Goal: Task Accomplishment & Management: Manage account settings

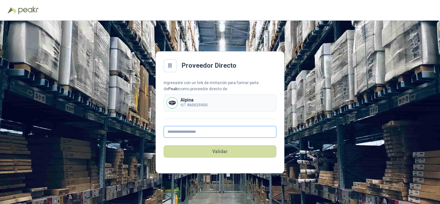
click at [184, 130] on input "text" at bounding box center [220, 132] width 113 height 12
type input "**********"
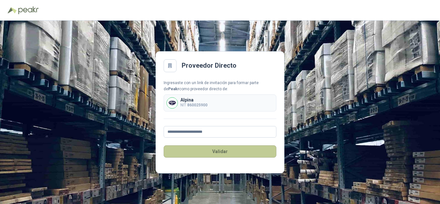
click at [228, 149] on button "Validar" at bounding box center [220, 151] width 113 height 12
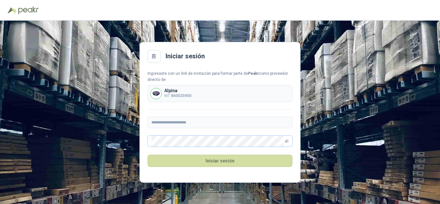
click at [287, 144] on span at bounding box center [287, 141] width 4 height 11
click at [288, 139] on icon "eye-invisible" at bounding box center [287, 140] width 4 height 3
click at [0, 86] on div "**********" at bounding box center [220, 112] width 440 height 183
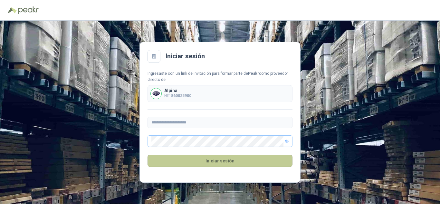
click at [242, 164] on button "Iniciar sesión" at bounding box center [220, 161] width 145 height 12
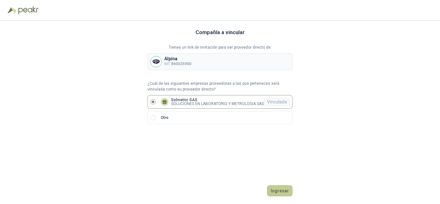
click at [282, 190] on button "Ingresar" at bounding box center [279, 190] width 25 height 11
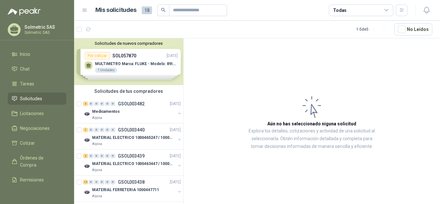
click at [144, 68] on div "Solicitudes de nuevos compradores Por cotizar SOL057870 [DATE] MULTIMETRO Marca…" at bounding box center [128, 61] width 109 height 47
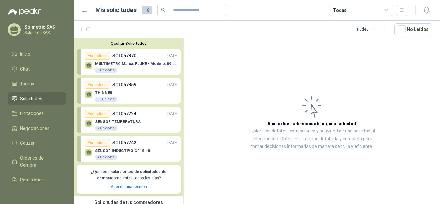
click at [143, 67] on div "MULTIMETRO Marca: FLUKE - Modelo: 89IV 1 1 Unidades" at bounding box center [136, 68] width 83 height 12
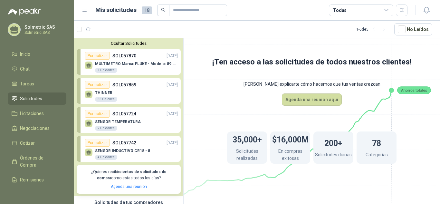
click at [139, 89] on div "Por cotizar SOL057859 [DATE]" at bounding box center [131, 85] width 93 height 8
click at [133, 111] on p "SOL057724" at bounding box center [124, 113] width 24 height 7
click at [135, 142] on p "SOL057742" at bounding box center [124, 142] width 24 height 7
click at [86, 7] on icon at bounding box center [85, 10] width 6 height 6
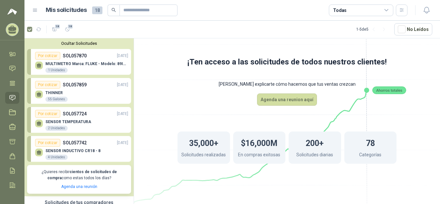
click at [36, 10] on icon at bounding box center [35, 10] width 4 height 3
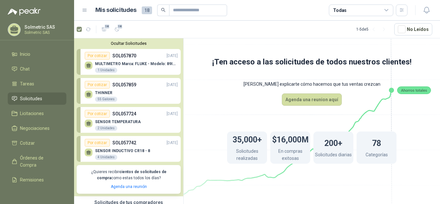
click at [115, 67] on div "MULTIMETRO Marca: FLUKE - Modelo: 89IV 1 1 Unidades" at bounding box center [136, 68] width 83 height 12
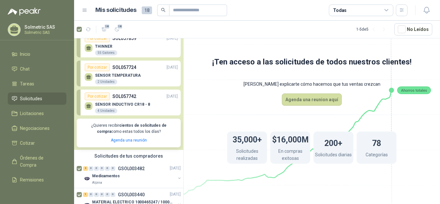
scroll to position [97, 0]
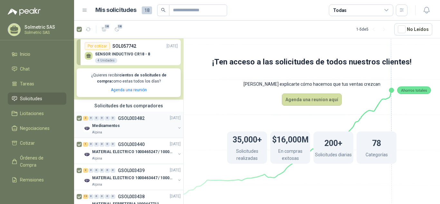
click at [135, 115] on div "2 0 0 0 0 0 GSOL003482 [DATE]" at bounding box center [132, 118] width 99 height 8
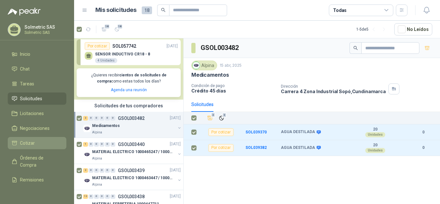
click at [32, 146] on span "Cotizar" at bounding box center [27, 142] width 15 height 7
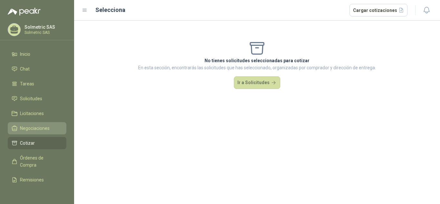
click at [38, 130] on span "Negociaciones" at bounding box center [35, 128] width 30 height 7
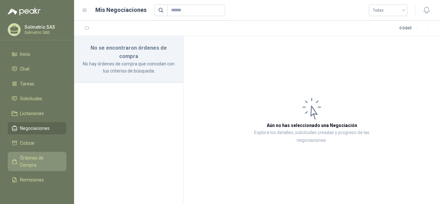
click at [32, 161] on span "Órdenes de Compra" at bounding box center [40, 161] width 40 height 14
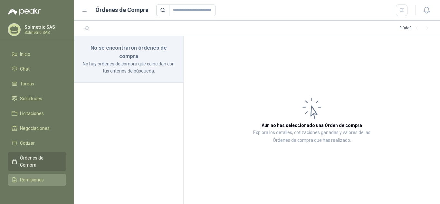
click at [29, 181] on span "Remisiones" at bounding box center [32, 179] width 24 height 7
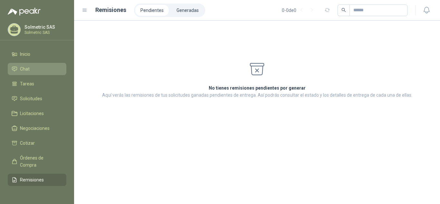
click at [15, 70] on icon at bounding box center [15, 69] width 6 height 6
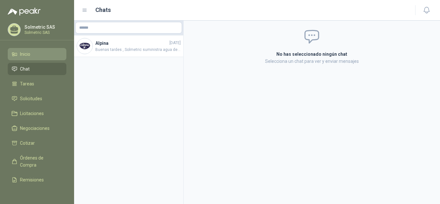
click at [24, 58] on link "Inicio" at bounding box center [37, 54] width 59 height 12
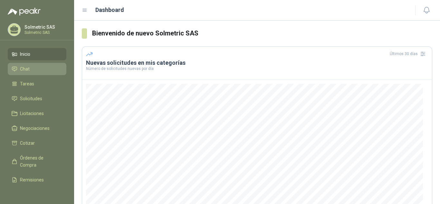
click at [24, 68] on span "Chat" at bounding box center [25, 68] width 10 height 7
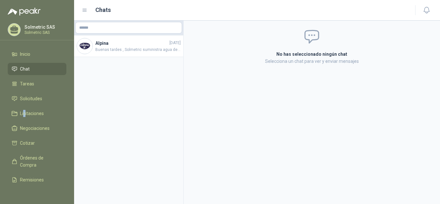
click at [24, 105] on ul "Inicio Chat Tareas Solicitudes Licitaciones Negociaciones Cotizar Órdenes de Co…" at bounding box center [37, 118] width 74 height 140
click at [27, 100] on span "Solicitudes" at bounding box center [31, 98] width 22 height 7
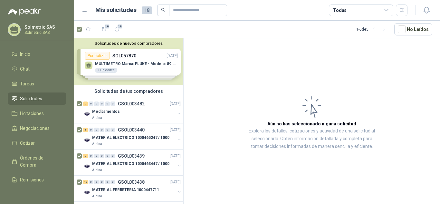
click at [144, 11] on span "18" at bounding box center [147, 10] width 10 height 8
click at [134, 118] on div "Alpina" at bounding box center [133, 117] width 83 height 5
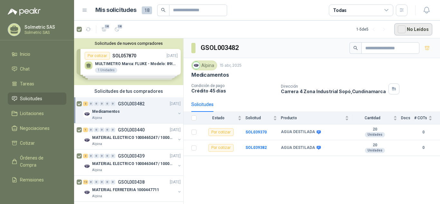
click at [419, 33] on button "No Leídos" at bounding box center [413, 29] width 38 height 12
click at [419, 32] on button "No Leídos" at bounding box center [413, 29] width 38 height 12
click at [85, 9] on icon at bounding box center [85, 10] width 6 height 6
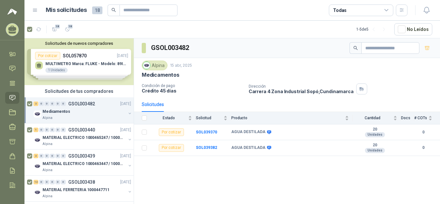
click at [33, 14] on div "Mis solicitudes 18 Todas" at bounding box center [219, 11] width 375 height 12
click at [37, 10] on icon at bounding box center [35, 10] width 6 height 6
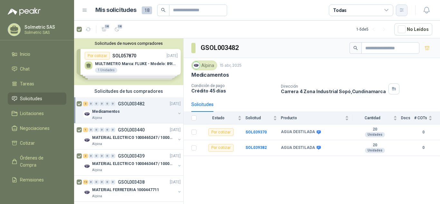
click at [399, 7] on button "button" at bounding box center [402, 11] width 12 height 12
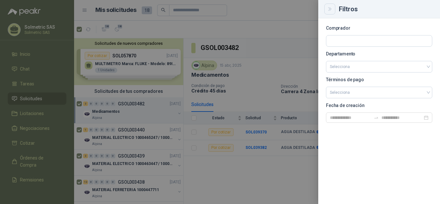
click at [332, 8] on icon "Close" at bounding box center [329, 8] width 5 height 5
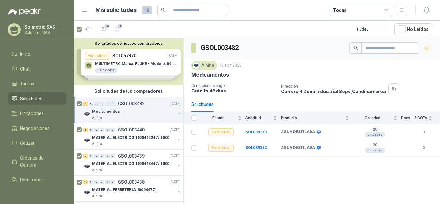
click at [426, 17] on header "Mis solicitudes 18 Todas" at bounding box center [257, 10] width 366 height 21
click at [424, 12] on icon "button" at bounding box center [426, 10] width 5 height 6
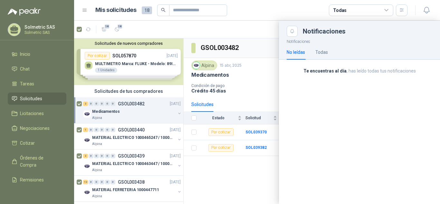
click at [328, 54] on div "No leídas Todas" at bounding box center [360, 52] width 146 height 15
click at [325, 52] on div "Todas" at bounding box center [321, 52] width 13 height 7
click at [294, 30] on icon "Close" at bounding box center [292, 31] width 5 height 5
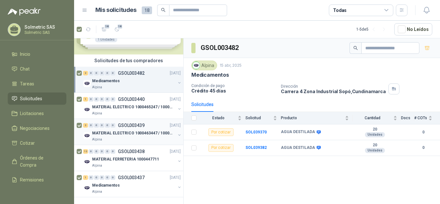
scroll to position [36, 0]
click at [49, 179] on li "Remisiones" at bounding box center [37, 179] width 51 height 7
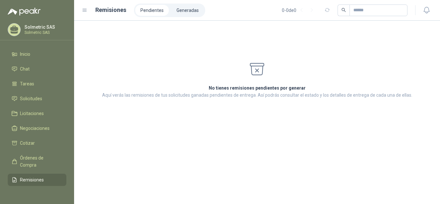
click at [32, 28] on p "Solmetric SAS" at bounding box center [44, 27] width 40 height 5
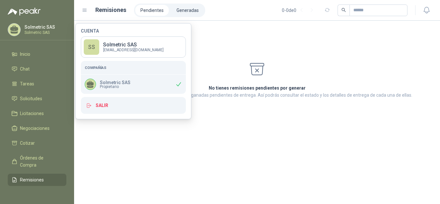
click at [91, 81] on icon at bounding box center [90, 84] width 8 height 8
click at [92, 49] on div "SS" at bounding box center [91, 46] width 15 height 15
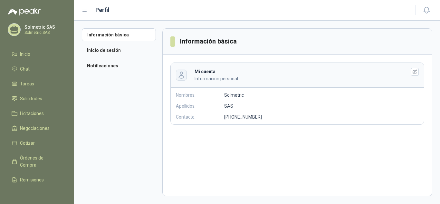
click at [178, 76] on icon "button" at bounding box center [180, 74] width 7 height 7
click at [417, 72] on button "button" at bounding box center [415, 72] width 8 height 8
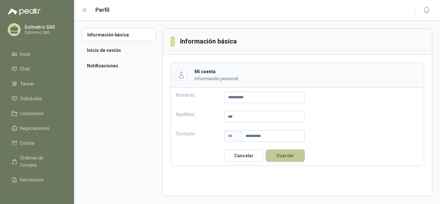
click at [287, 158] on button "Guardar" at bounding box center [285, 155] width 39 height 12
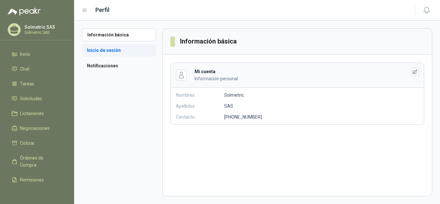
click at [97, 51] on li "Inicio de sesión" at bounding box center [119, 50] width 74 height 13
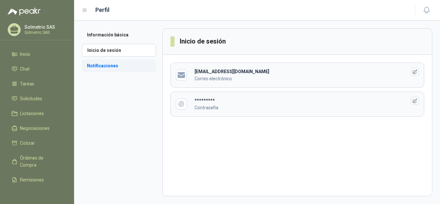
click at [96, 64] on li "Notificaciones" at bounding box center [119, 65] width 74 height 13
